Goal: Transaction & Acquisition: Purchase product/service

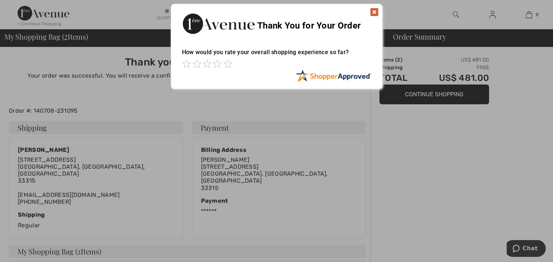
click at [376, 11] on img at bounding box center [374, 12] width 9 height 9
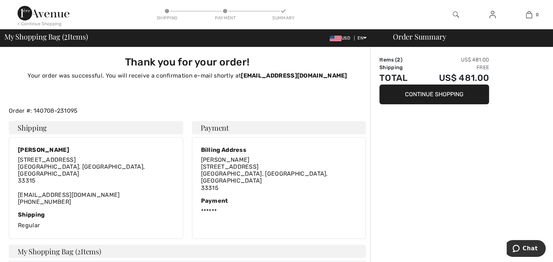
click at [48, 12] on img at bounding box center [44, 13] width 52 height 15
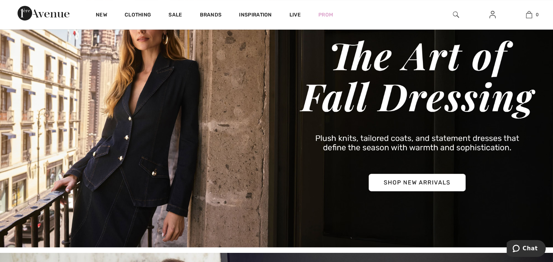
scroll to position [51, 0]
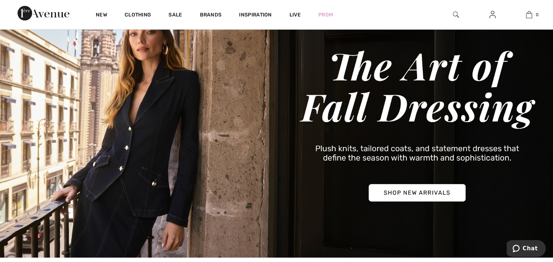
click at [405, 190] on img at bounding box center [276, 124] width 553 height 265
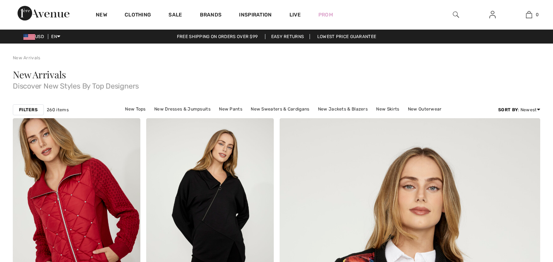
checkbox input "true"
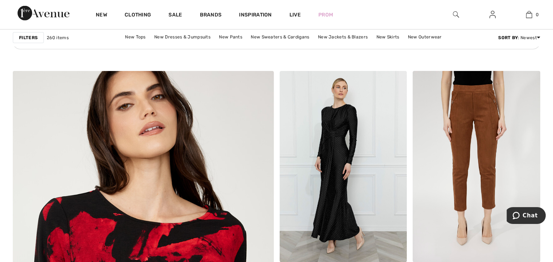
scroll to position [1793, 0]
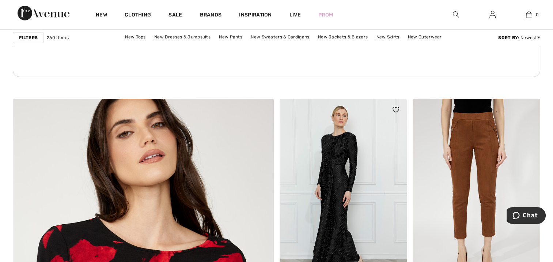
click at [339, 162] on img at bounding box center [342, 194] width 127 height 191
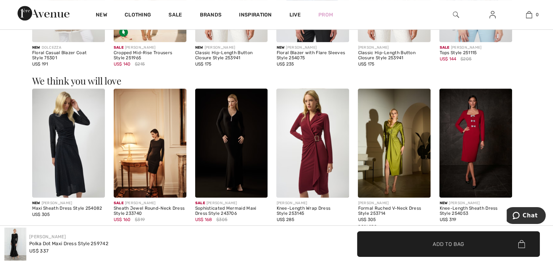
scroll to position [523, 0]
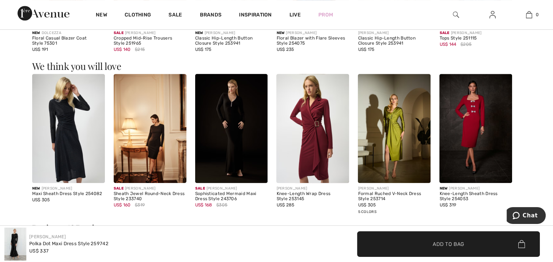
click at [481, 146] on img at bounding box center [475, 128] width 73 height 109
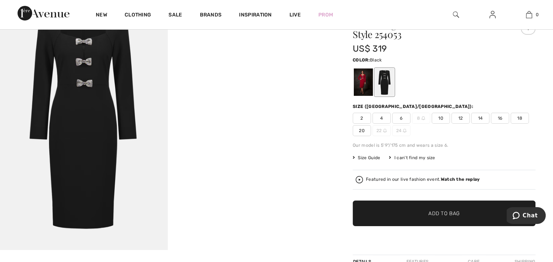
scroll to position [62, 0]
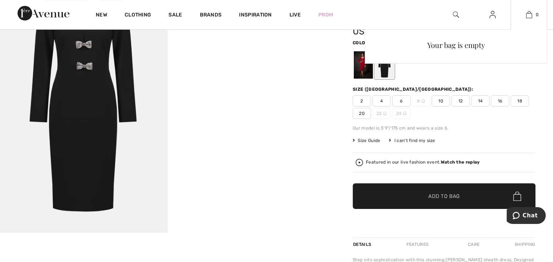
click at [499, 100] on div "Your bag is empty" at bounding box center [456, 94] width 182 height 130
click at [501, 97] on div "Your bag is empty" at bounding box center [456, 94] width 182 height 130
click at [500, 98] on div "Your bag is empty" at bounding box center [456, 94] width 182 height 130
click at [499, 98] on span "16" at bounding box center [500, 100] width 18 height 11
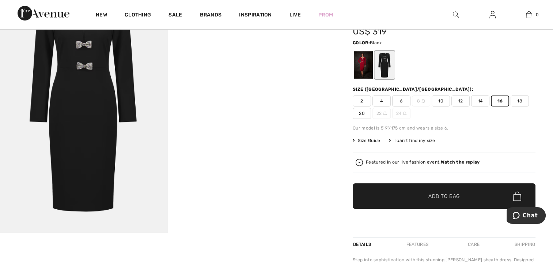
click at [499, 98] on span "16" at bounding box center [500, 100] width 18 height 11
click at [442, 195] on span "Add to Bag" at bounding box center [443, 196] width 31 height 8
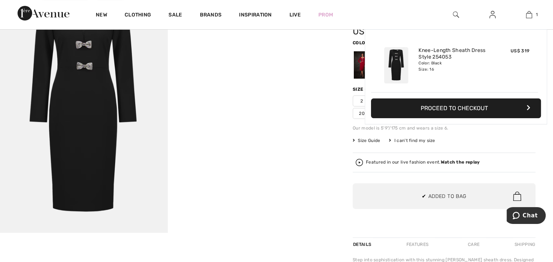
scroll to position [0, 0]
